Goal: Find contact information: Find contact information

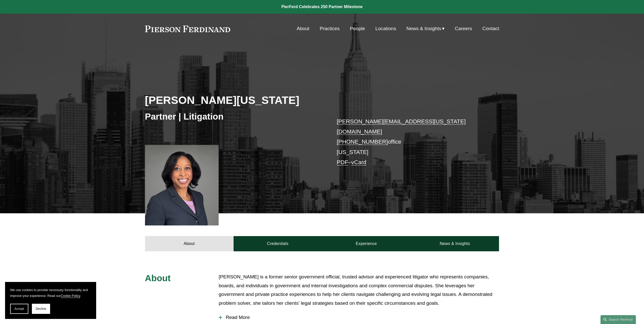
click at [353, 144] on p "[PERSON_NAME][EMAIL_ADDRESS][US_STATE][DOMAIN_NAME] [PHONE_NUMBER] office [US_S…" at bounding box center [411, 141] width 148 height 51
click at [386, 31] on link "Locations" at bounding box center [385, 29] width 21 height 10
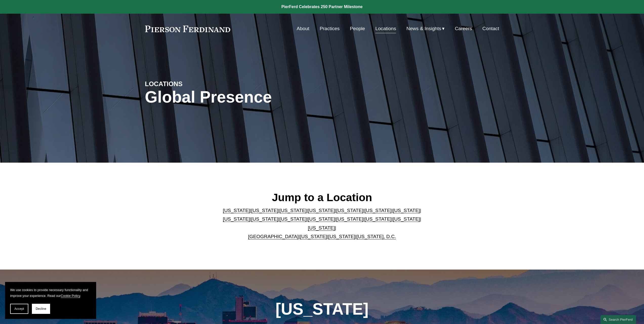
click at [308, 221] on link "[US_STATE]" at bounding box center [321, 218] width 27 height 5
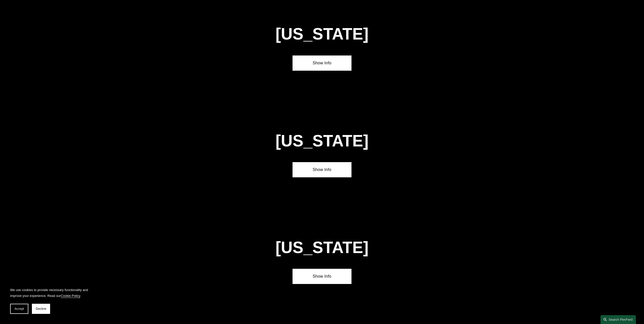
scroll to position [1336, 0]
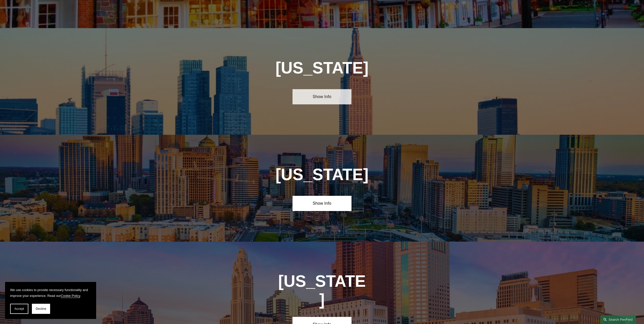
click at [338, 89] on link "Show Info" at bounding box center [322, 96] width 59 height 15
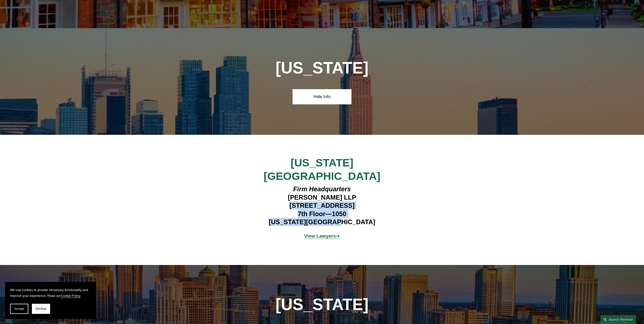
drag, startPoint x: 278, startPoint y: 166, endPoint x: 354, endPoint y: 182, distance: 77.8
click at [354, 185] on h4 "Firm Headquarters Pierson Ferdinand LLP 1270 Avenue of the Americas 7th Floor—1…" at bounding box center [322, 205] width 148 height 41
copy h4 "1270 Avenue of the Americas 7th Floor—1050 New York, NY 10020"
